Goal: Find specific page/section: Find specific page/section

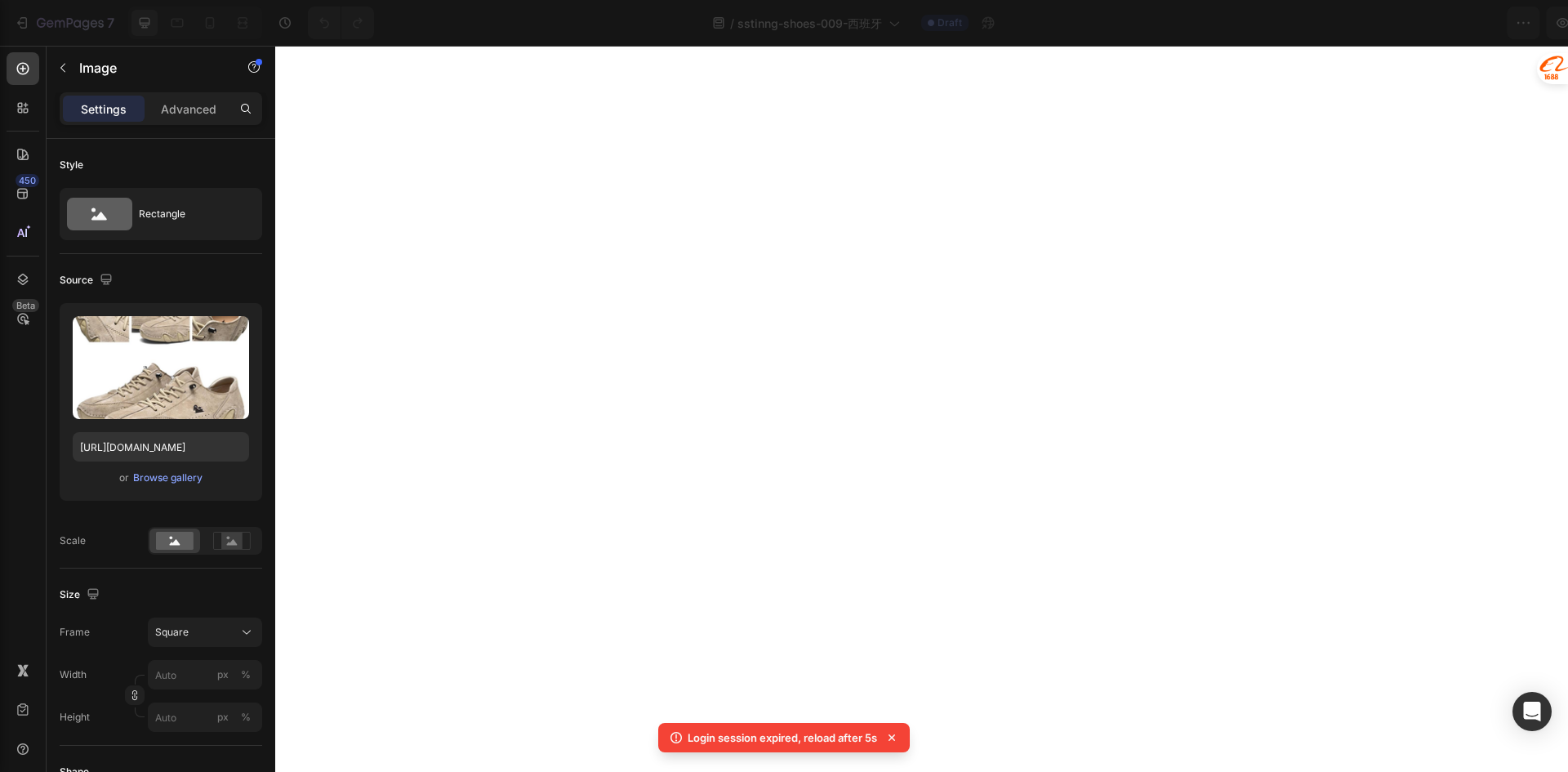
select select "[MEDICAL_DATA]"
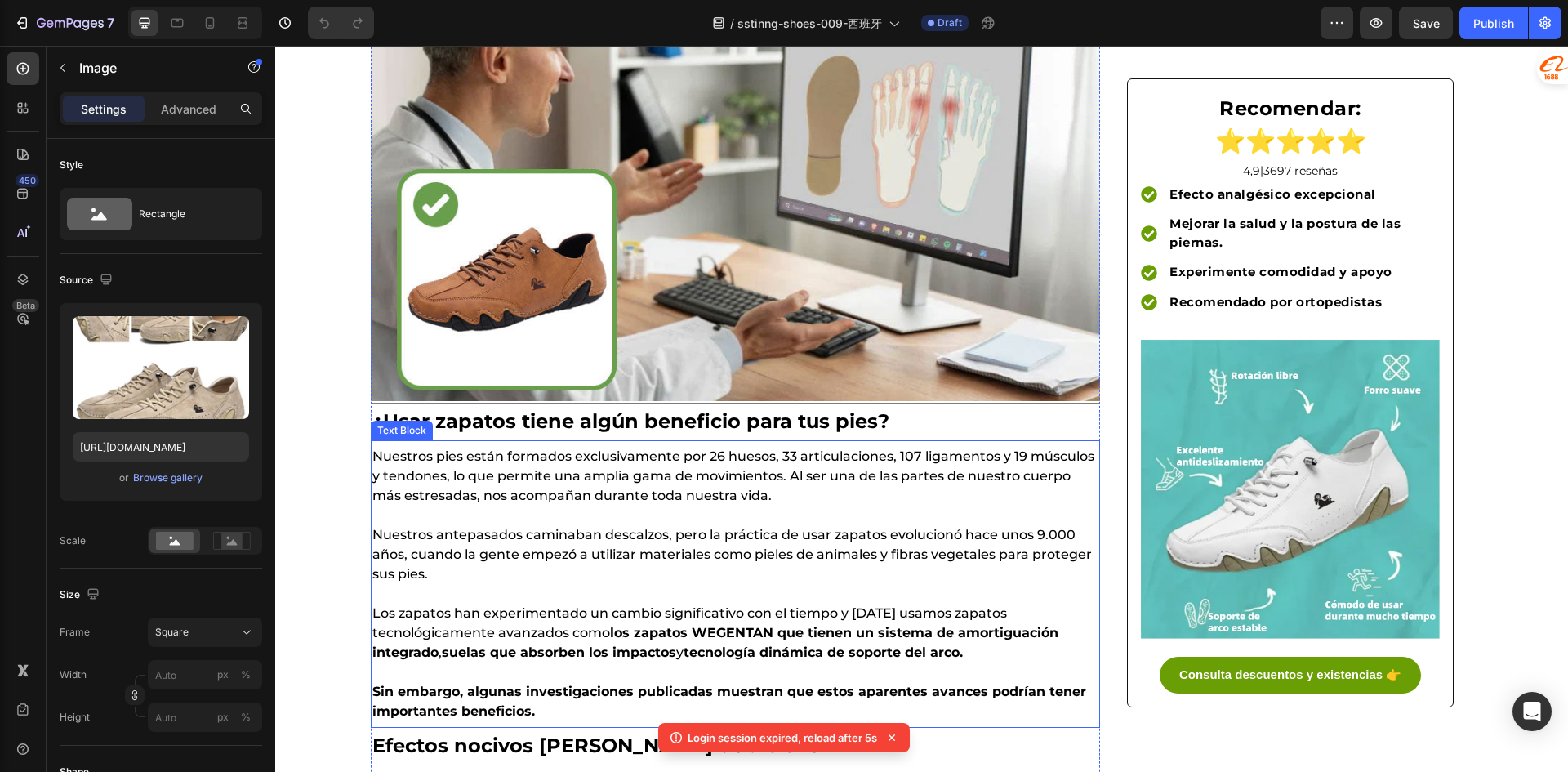
scroll to position [408, 0]
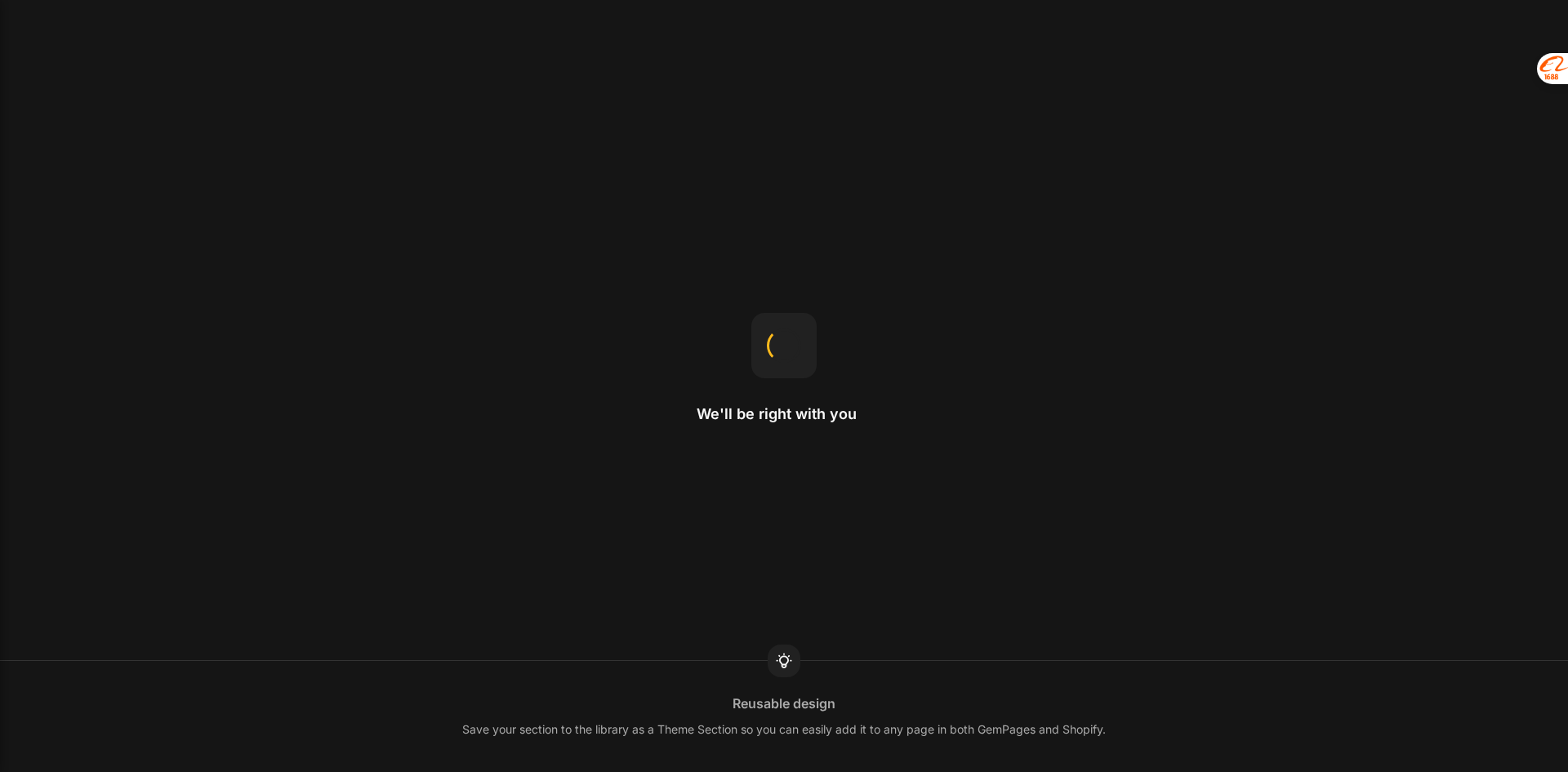
select select "[MEDICAL_DATA]"
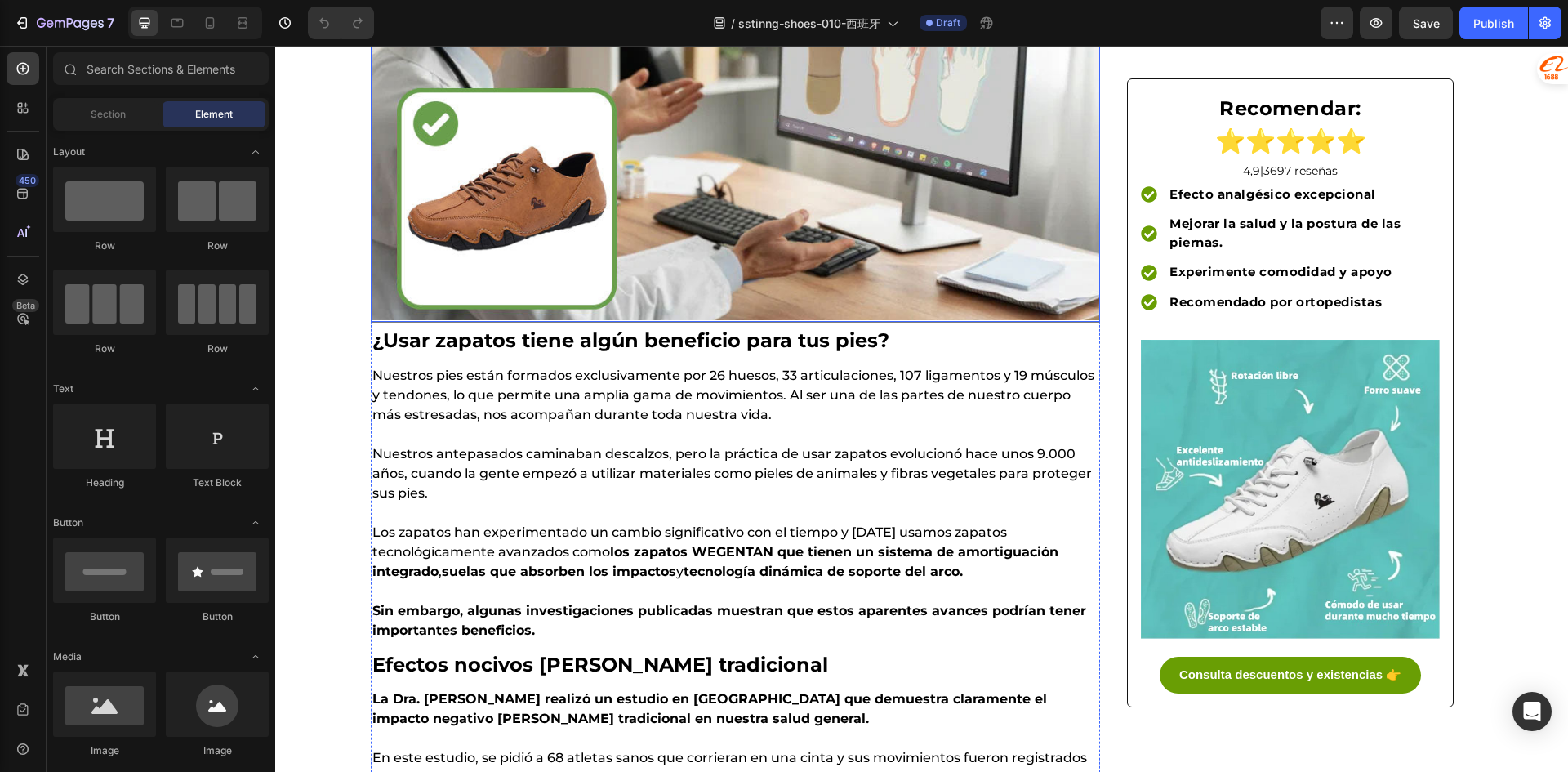
scroll to position [408, 0]
click at [512, 208] on img at bounding box center [736, 100] width 729 height 438
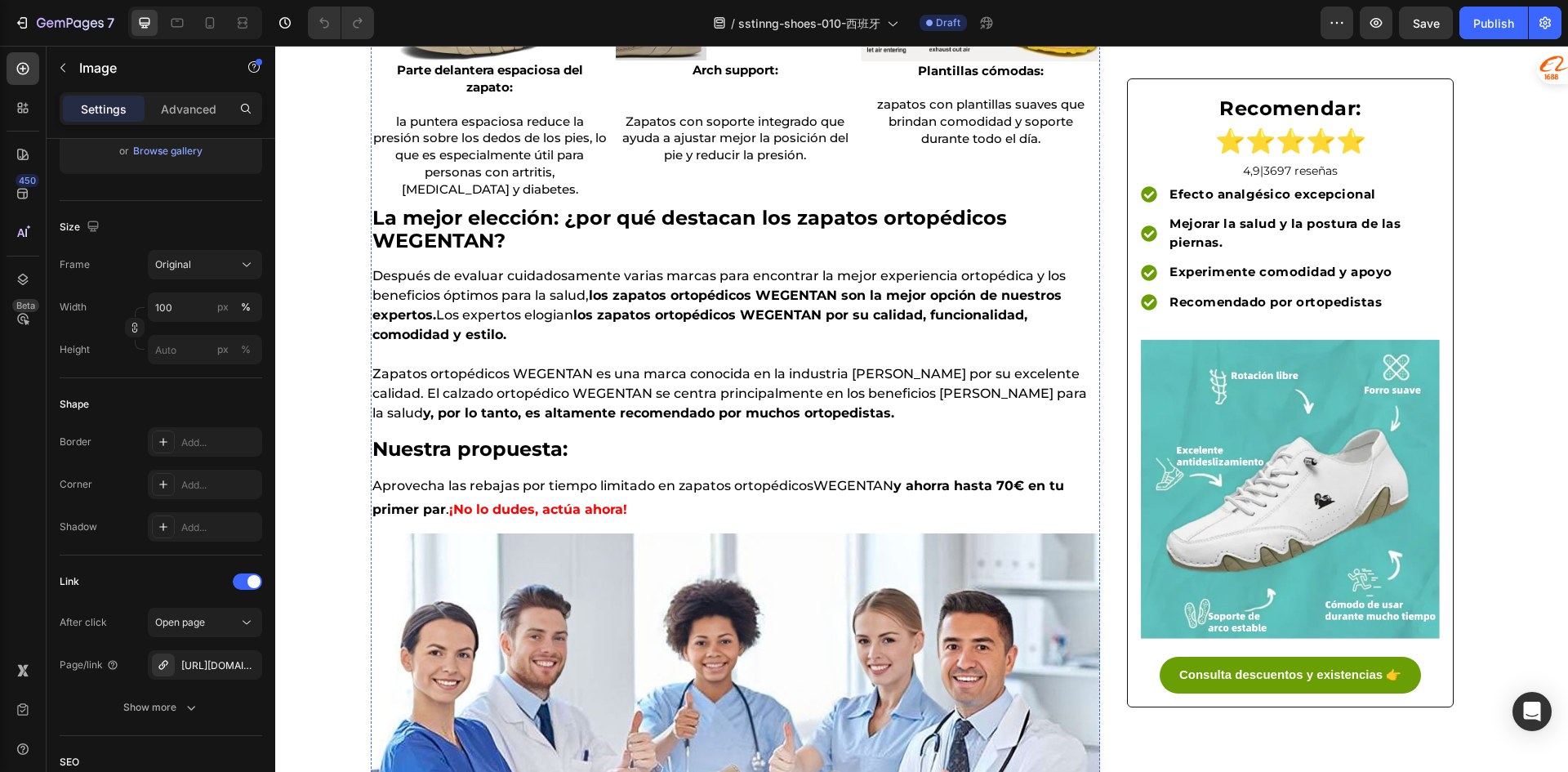
scroll to position [3185, 0]
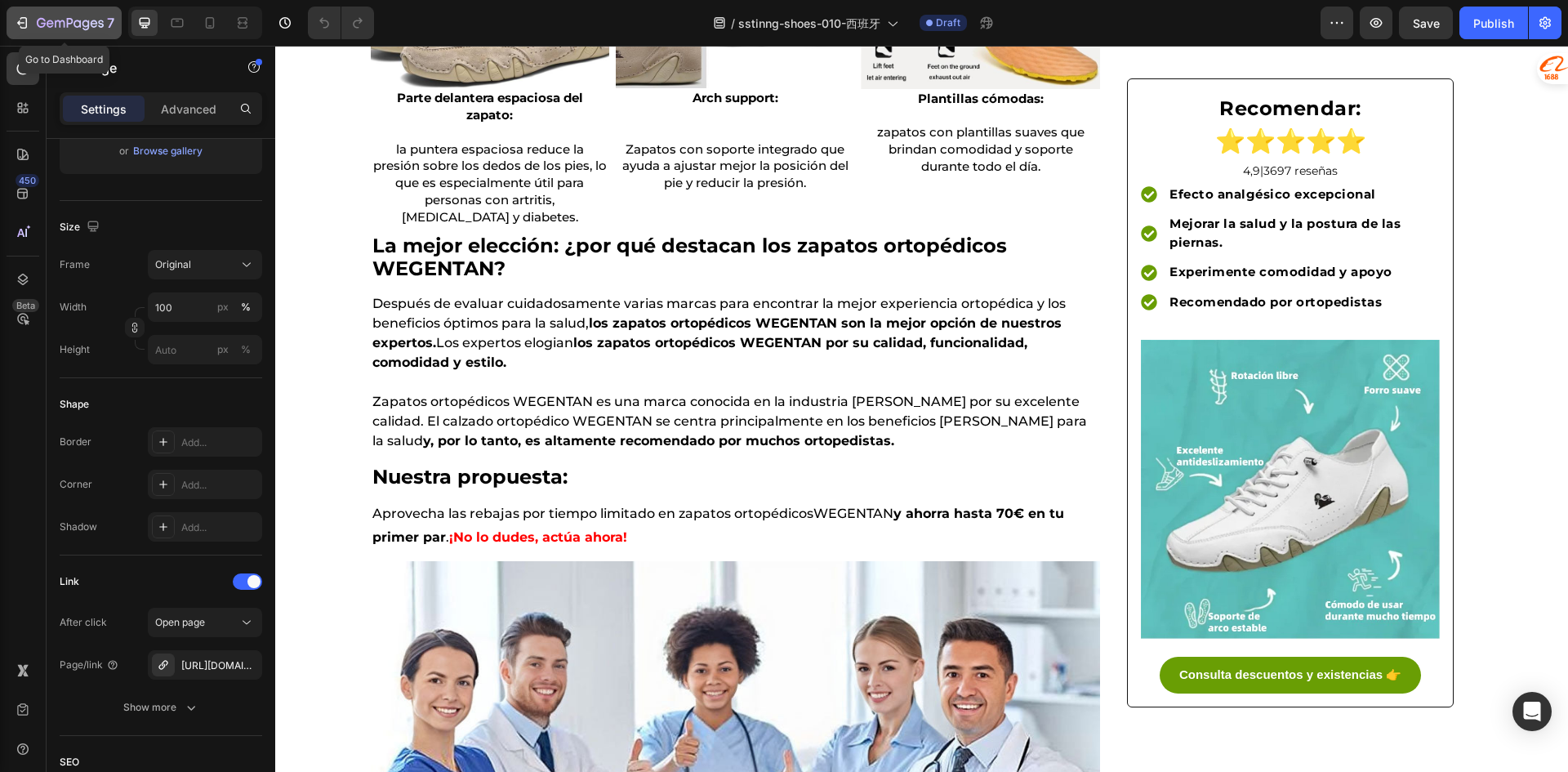
click at [12, 25] on button "7" at bounding box center [64, 22] width 115 height 33
